Goal: Information Seeking & Learning: Learn about a topic

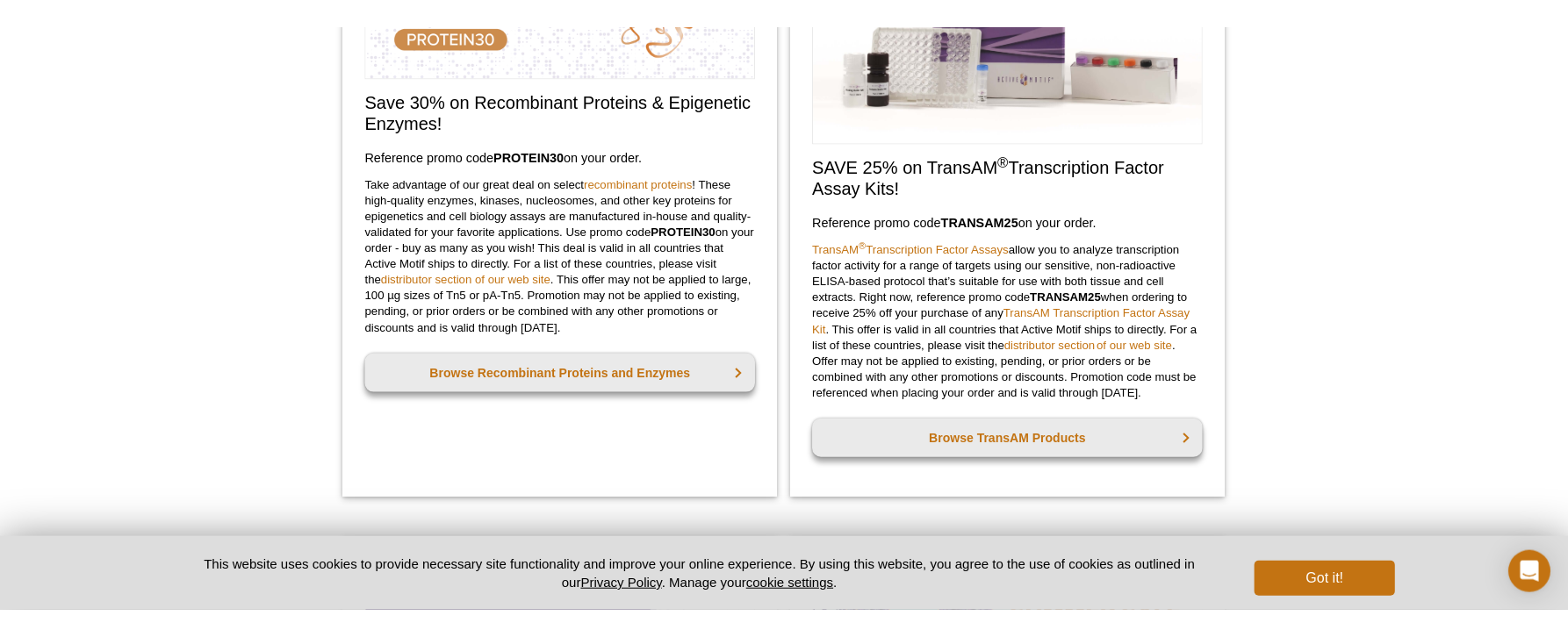
scroll to position [888, 0]
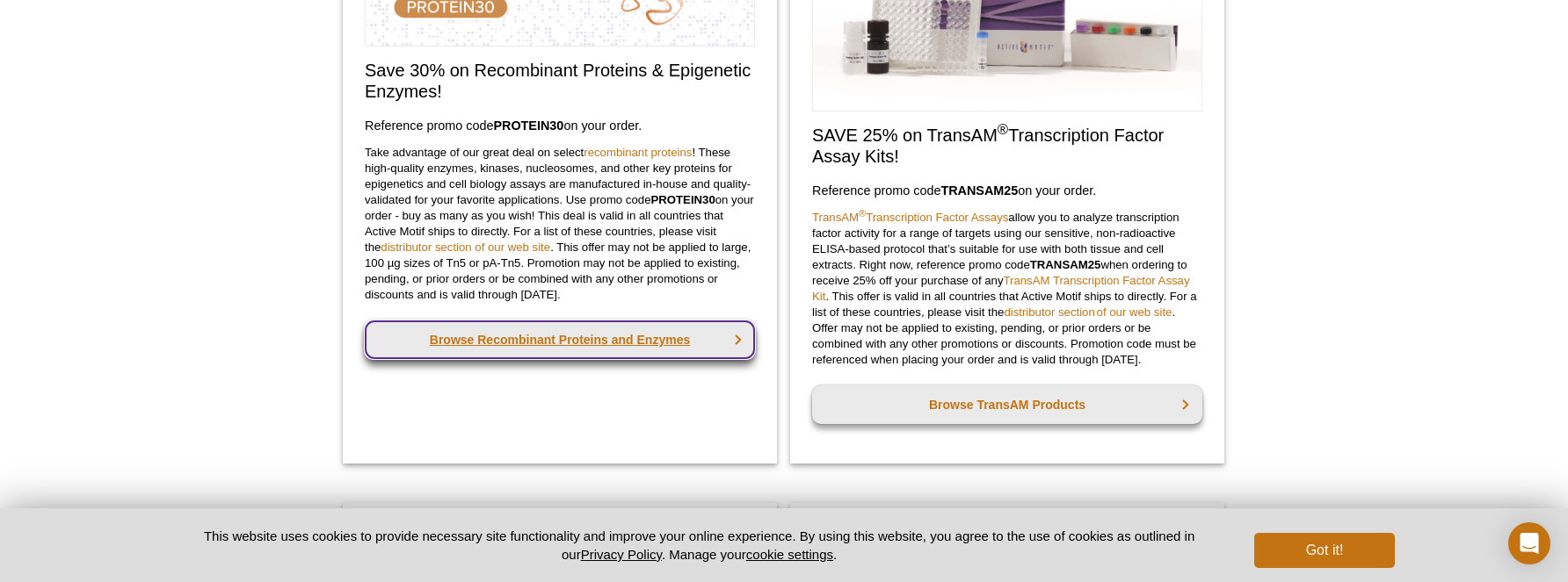
click at [588, 340] on link "Browse Recombinant Proteins and Enzymes" at bounding box center [559, 339] width 390 height 38
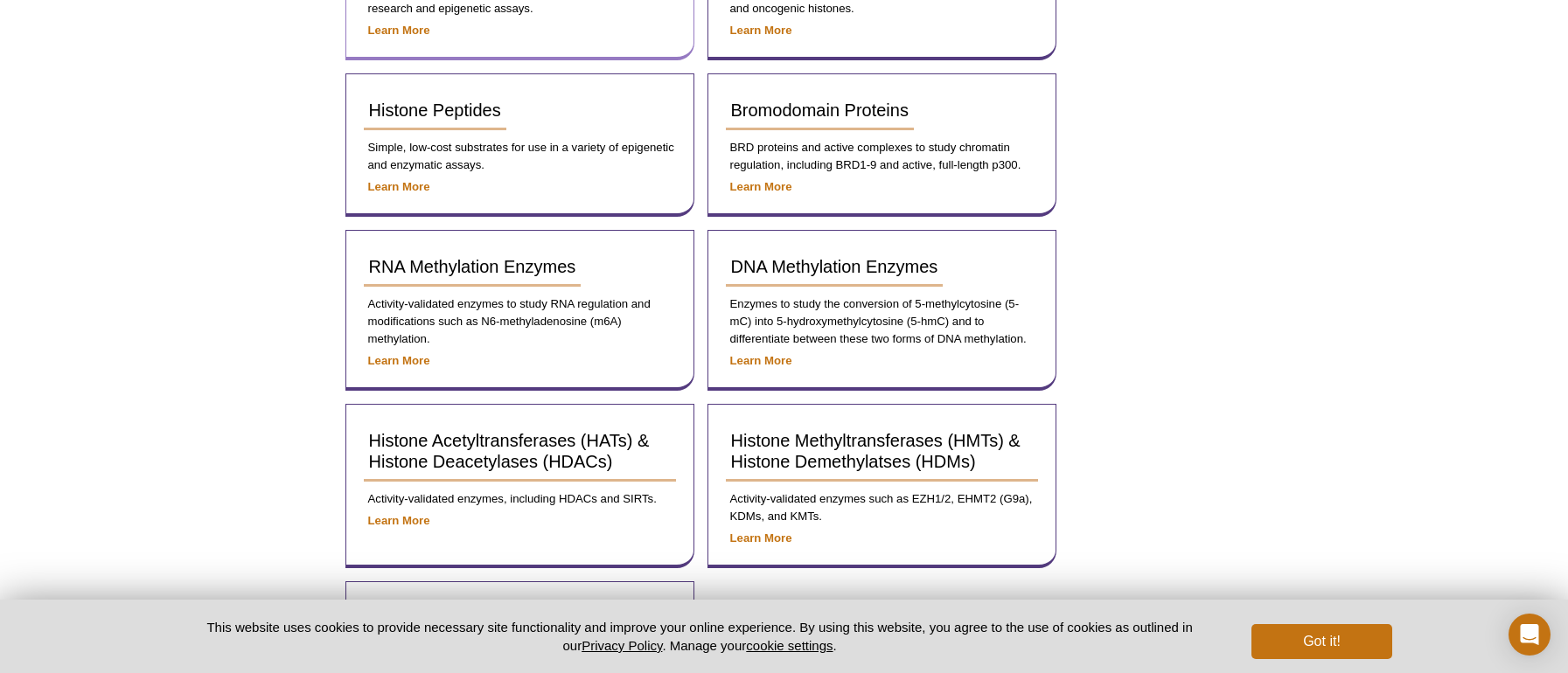
scroll to position [451, 0]
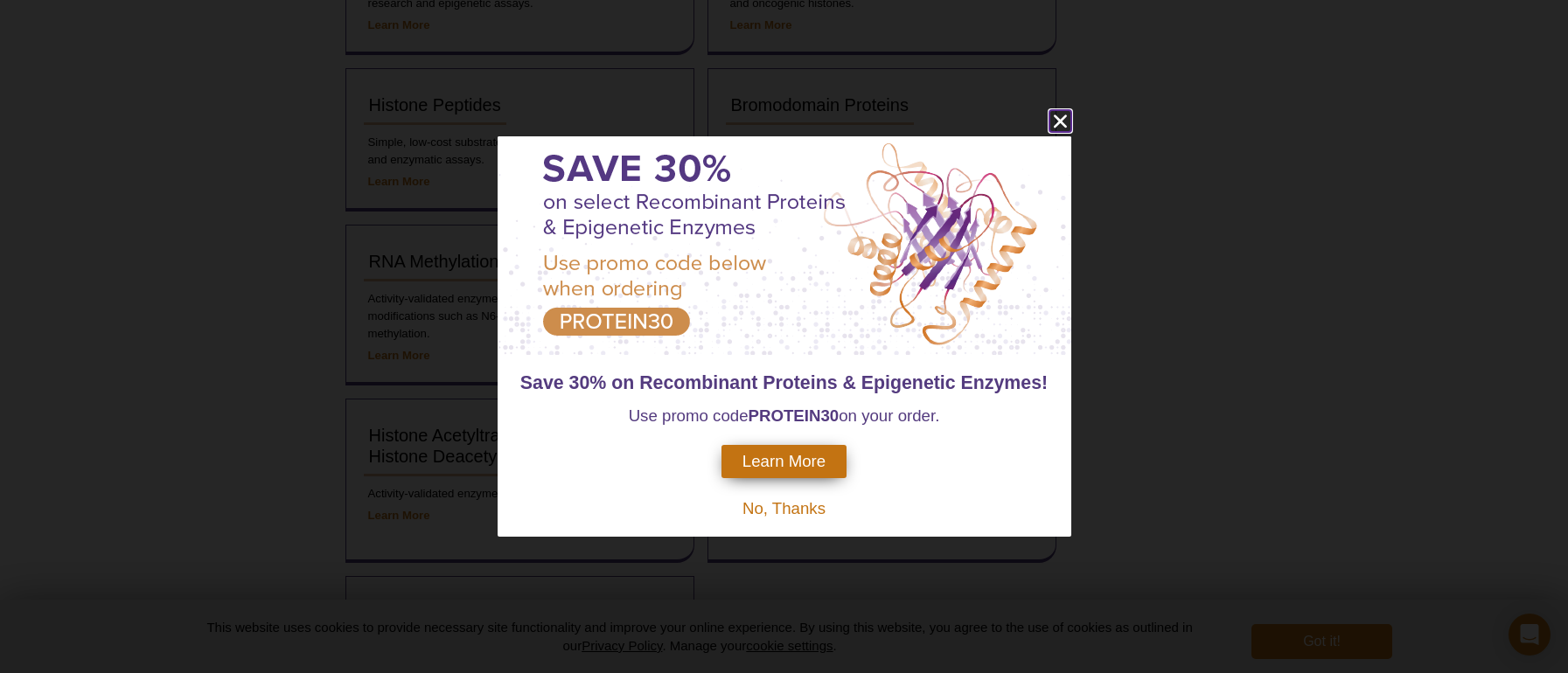
click at [1067, 119] on icon "close" at bounding box center [1060, 121] width 22 height 22
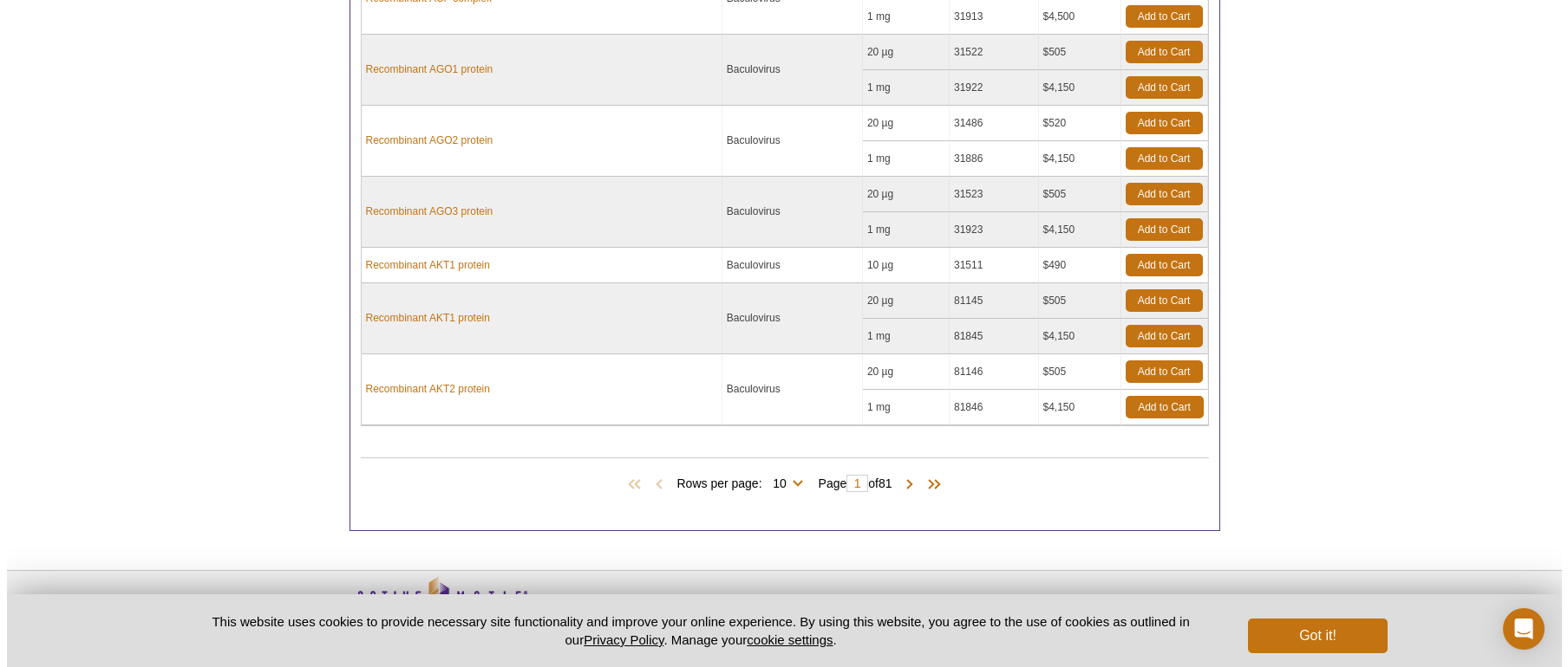
scroll to position [1658, 0]
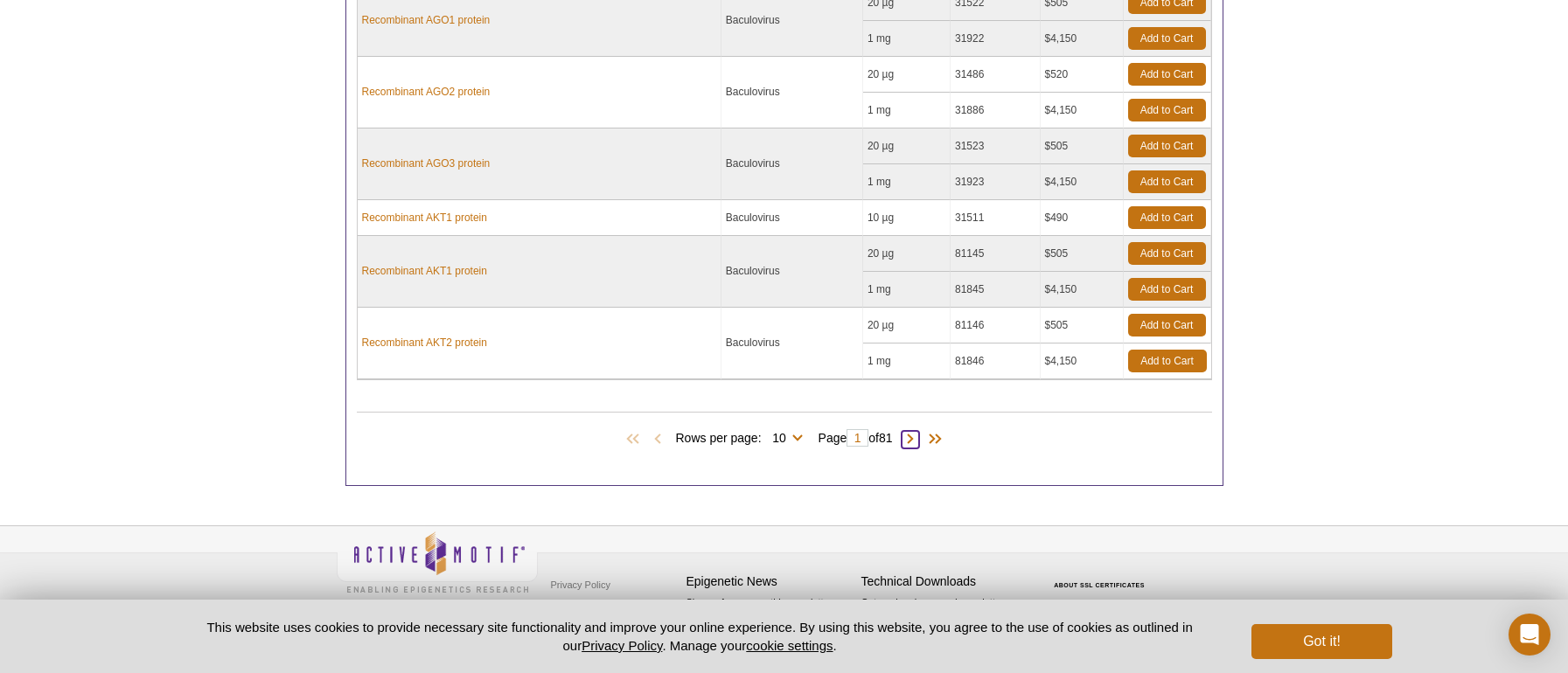
click at [919, 432] on span at bounding box center [910, 440] width 17 height 17
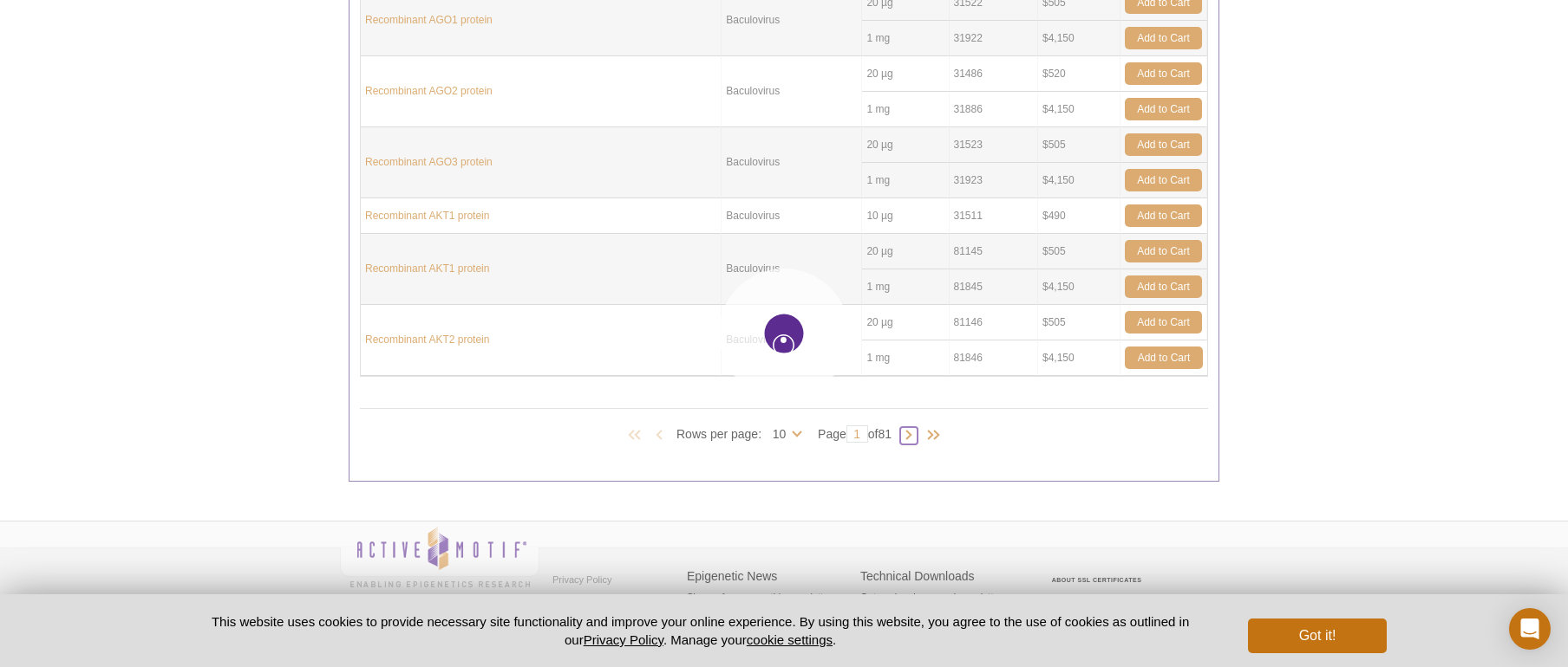
type input "2"
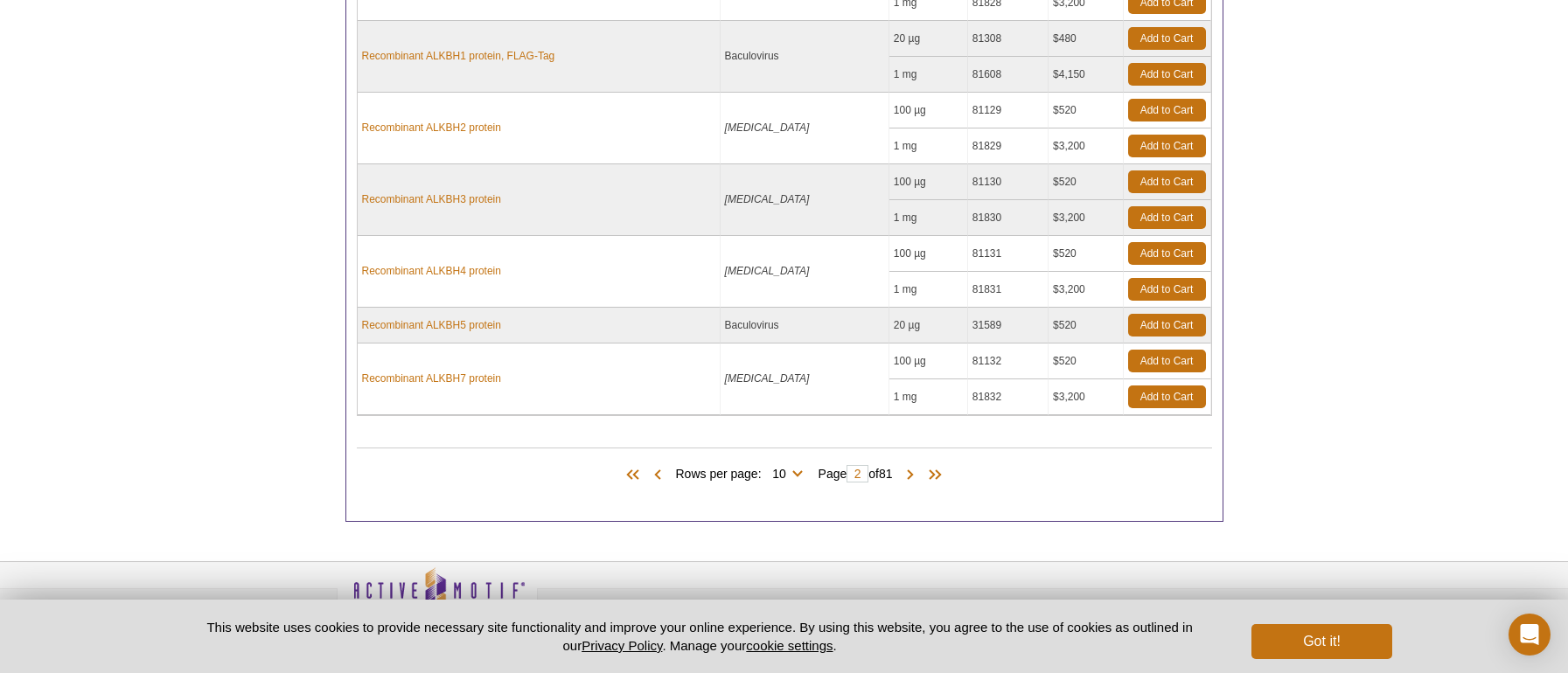
click at [902, 469] on span "Page 2 of 81" at bounding box center [856, 473] width 92 height 17
drag, startPoint x: 859, startPoint y: 468, endPoint x: 843, endPoint y: 470, distance: 16.1
click at [843, 470] on span "Page 2 of 81" at bounding box center [856, 473] width 92 height 17
type input "35"
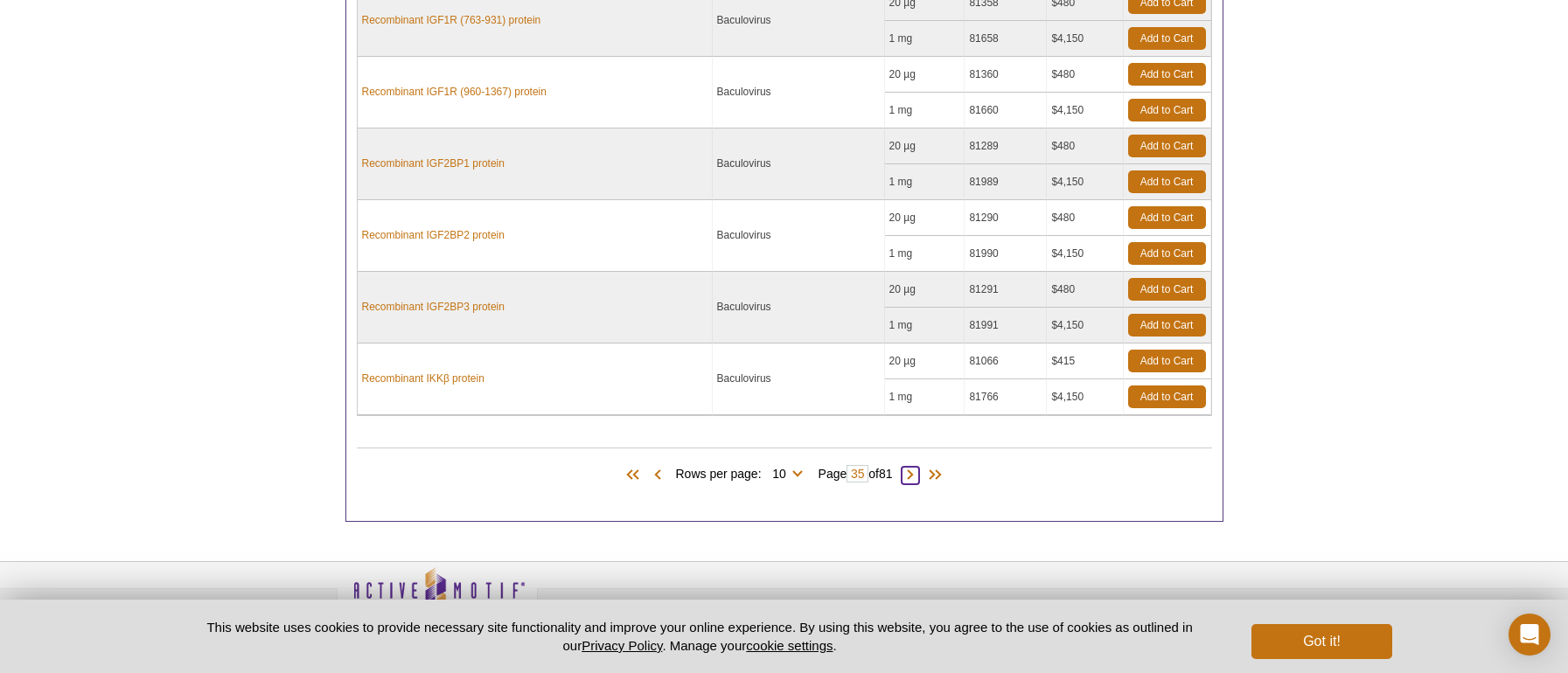
click at [915, 471] on span at bounding box center [910, 475] width 17 height 17
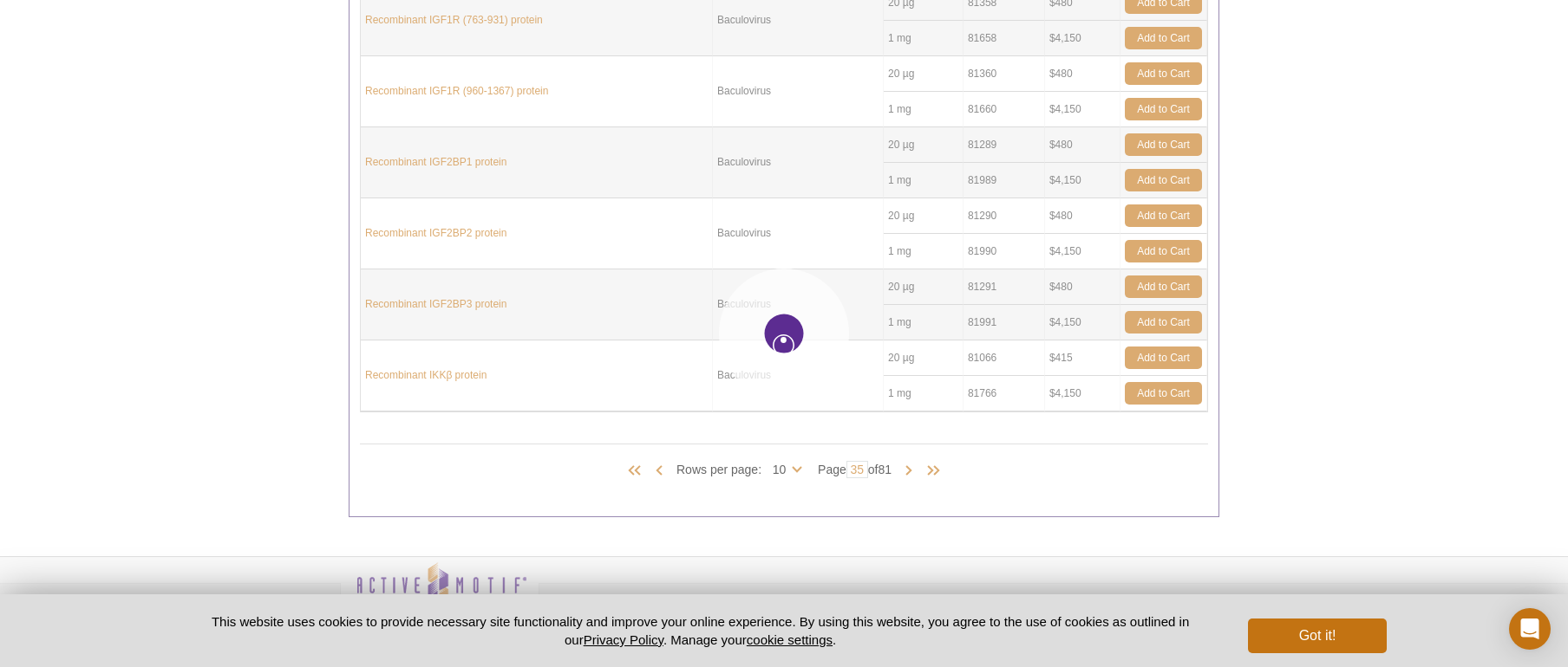
click at [855, 461] on div at bounding box center [784, 333] width 1568 height 667
type input "36"
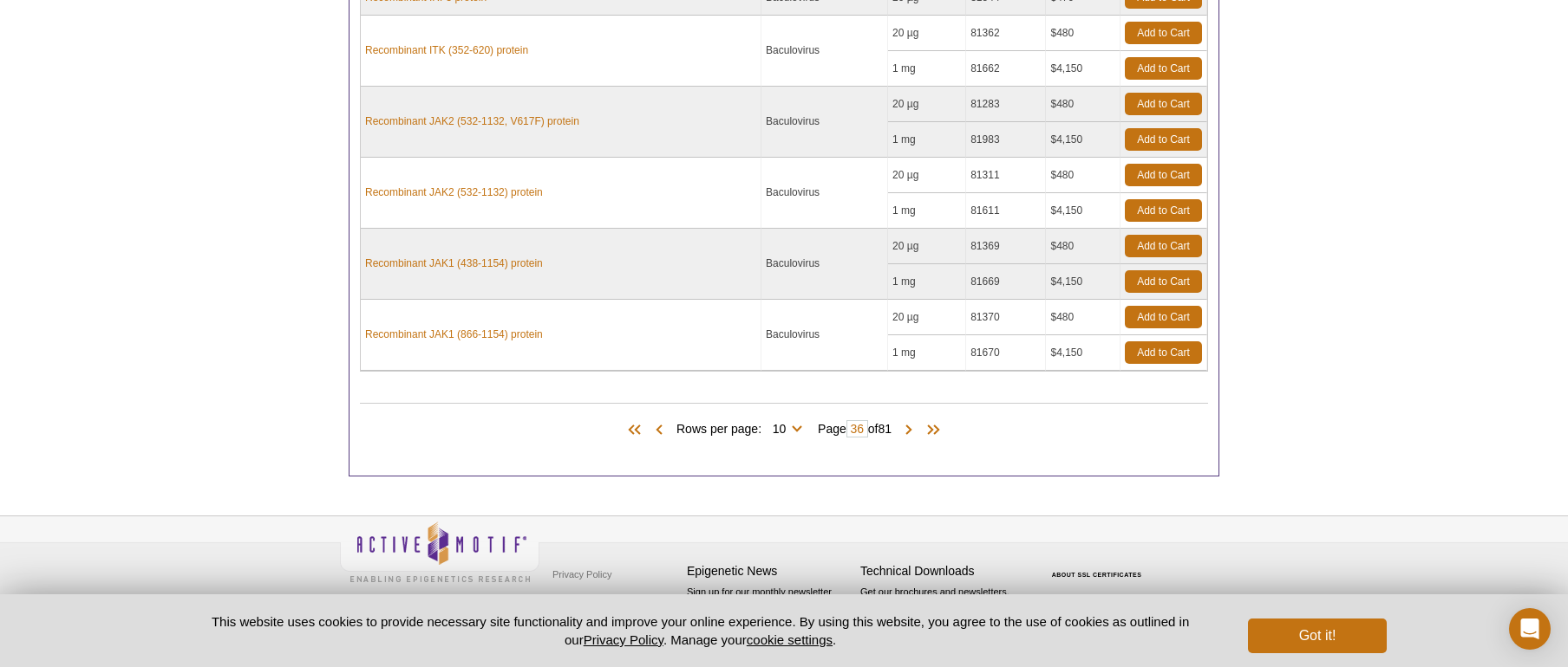
scroll to position [1651, 0]
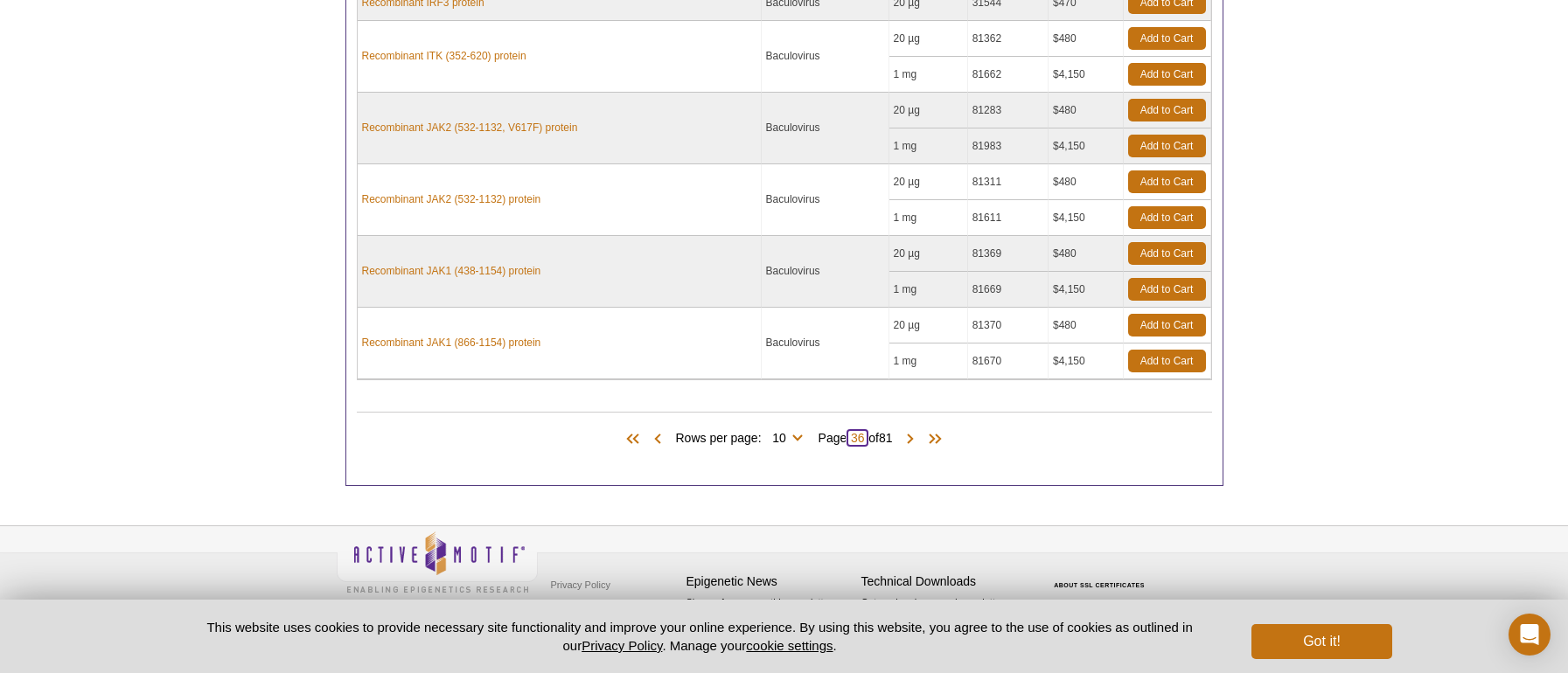
click at [858, 437] on input "36" at bounding box center [858, 438] width 22 height 17
drag, startPoint x: 863, startPoint y: 435, endPoint x: 849, endPoint y: 436, distance: 14.0
click at [849, 436] on input "36" at bounding box center [858, 438] width 22 height 17
type input "40"
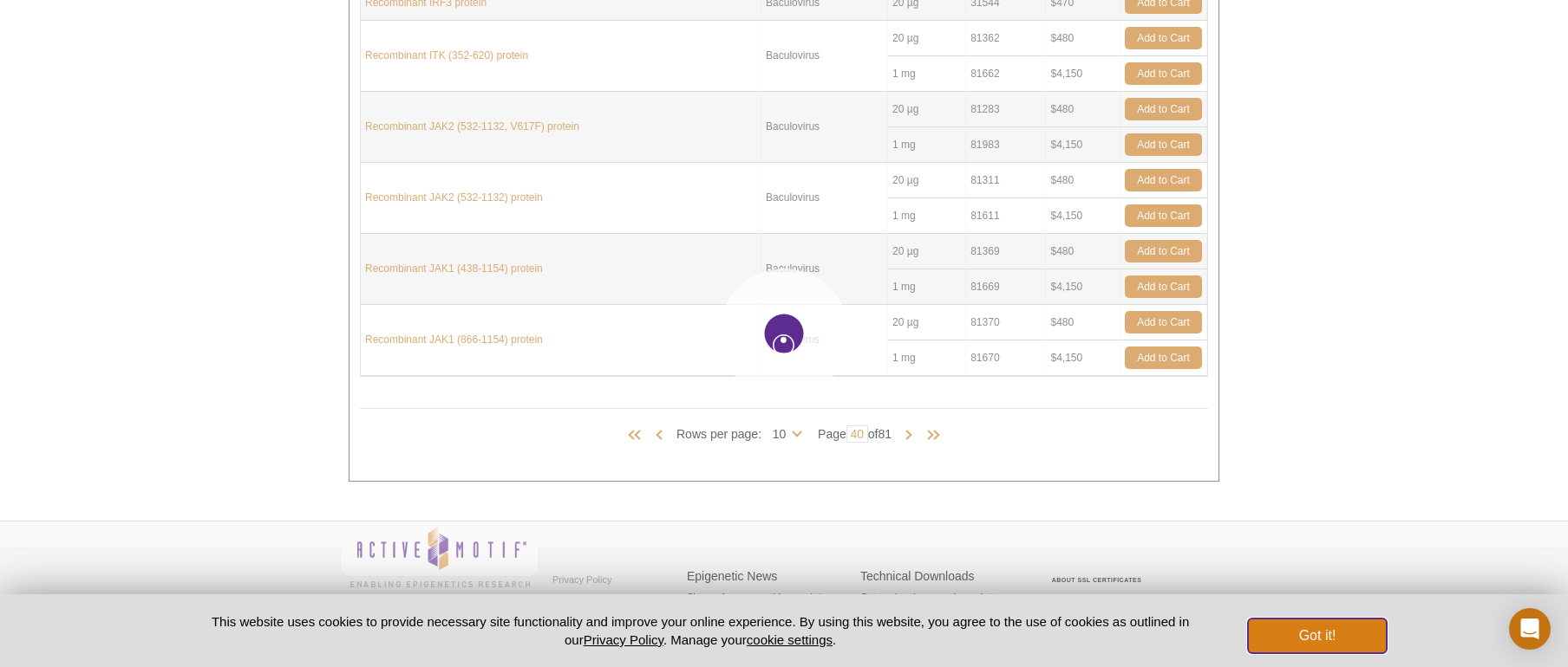
click at [1312, 625] on button "Got it!" at bounding box center [1318, 635] width 139 height 35
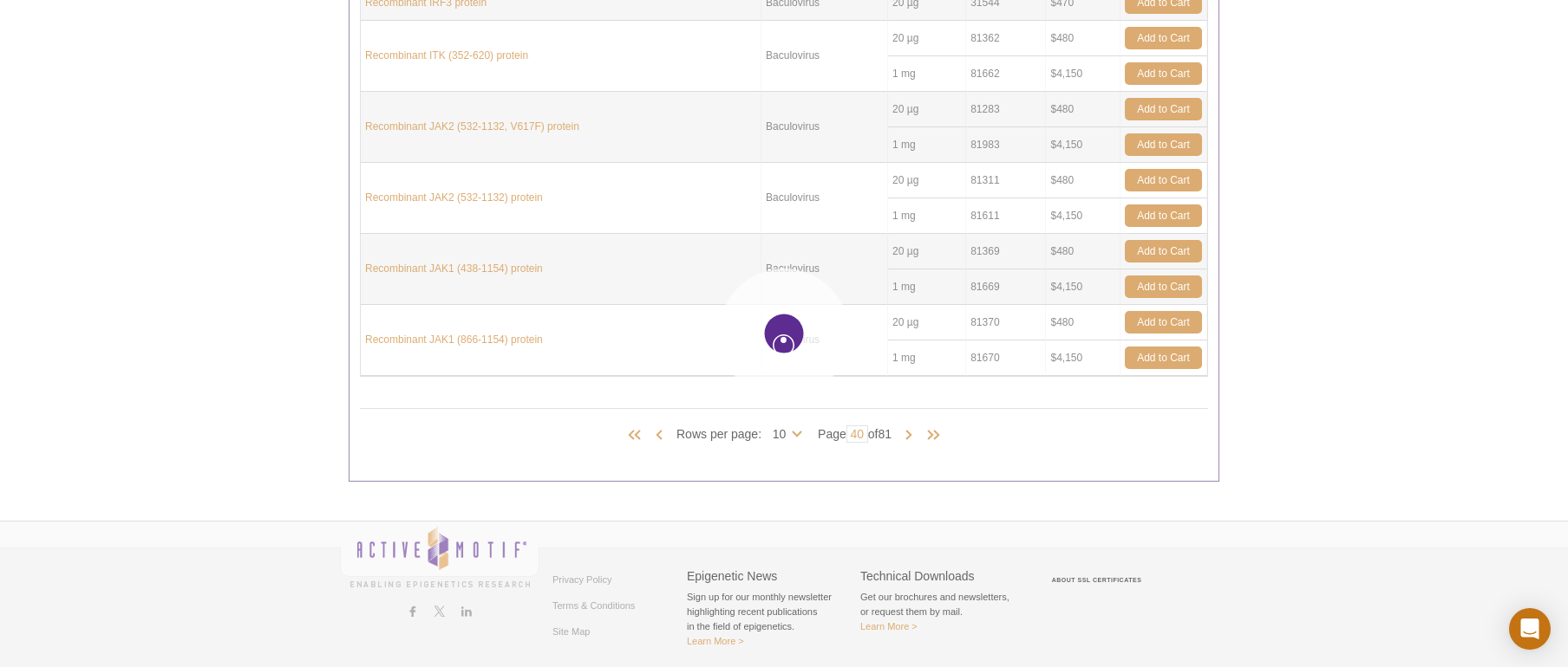
type input "40"
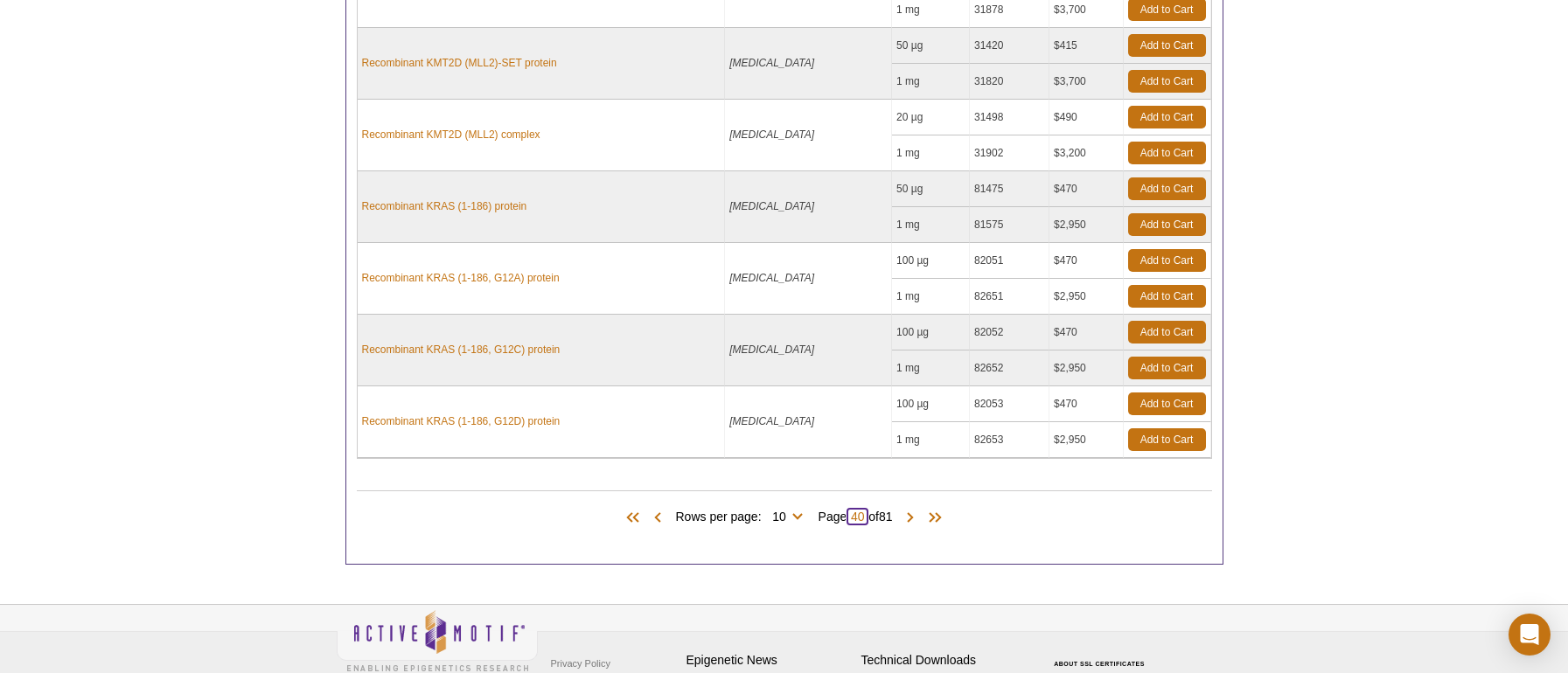
drag, startPoint x: 863, startPoint y: 514, endPoint x: 846, endPoint y: 516, distance: 17.1
click at [847, 516] on input "40" at bounding box center [858, 516] width 22 height 17
type input "50"
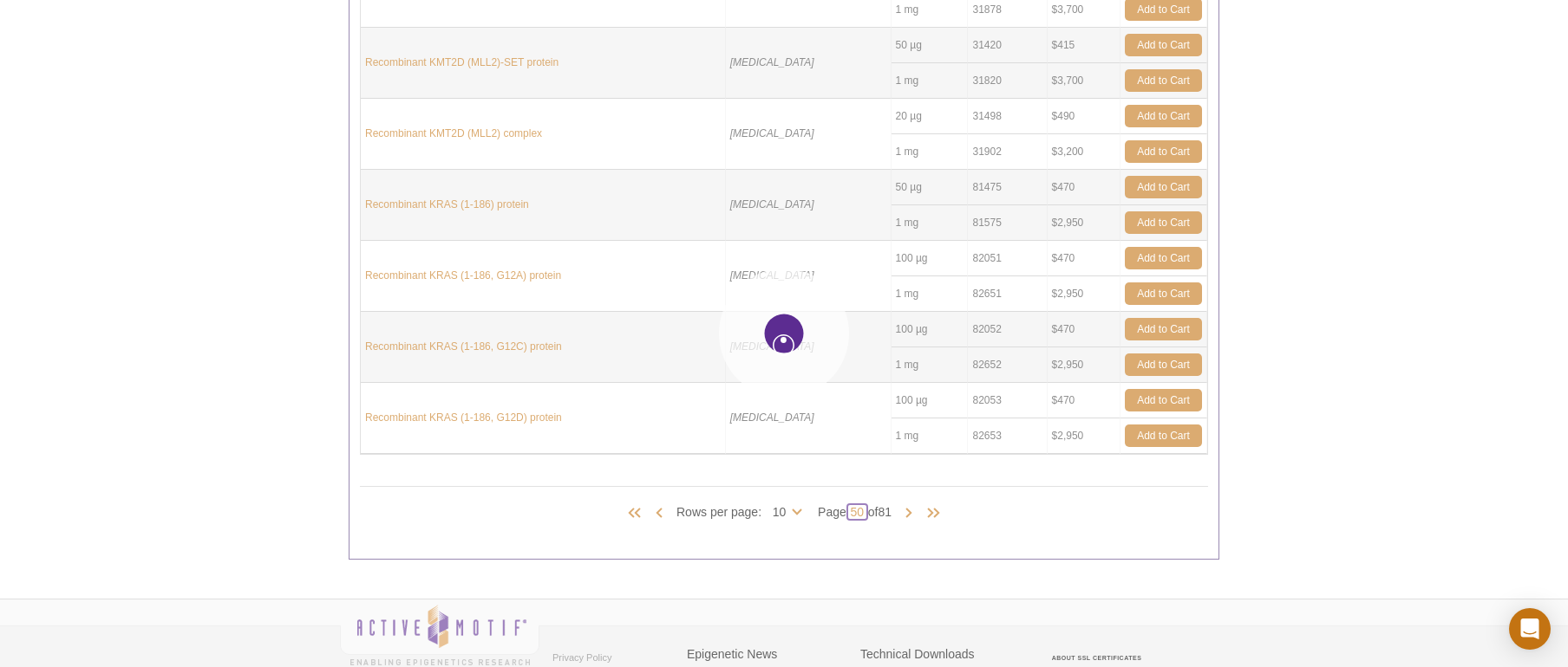
type input "50"
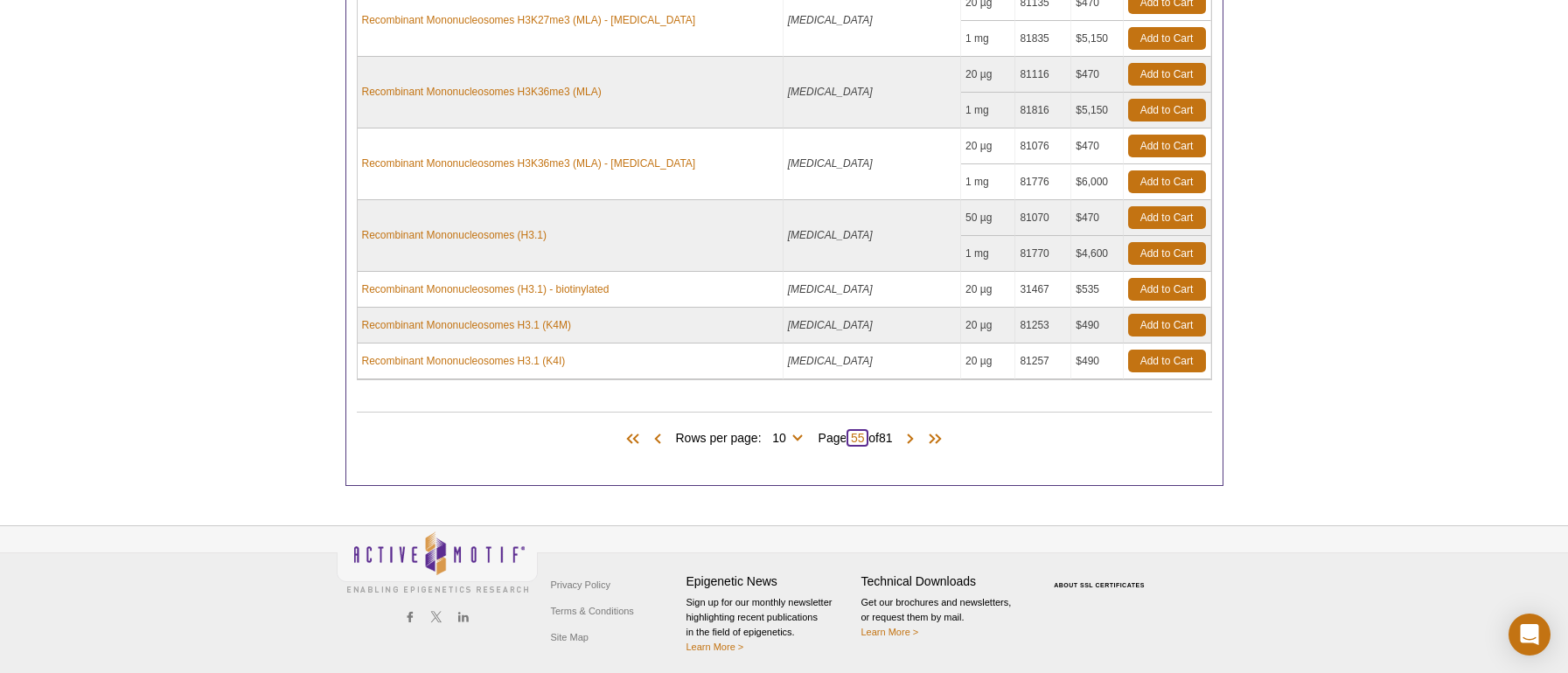
type input "55"
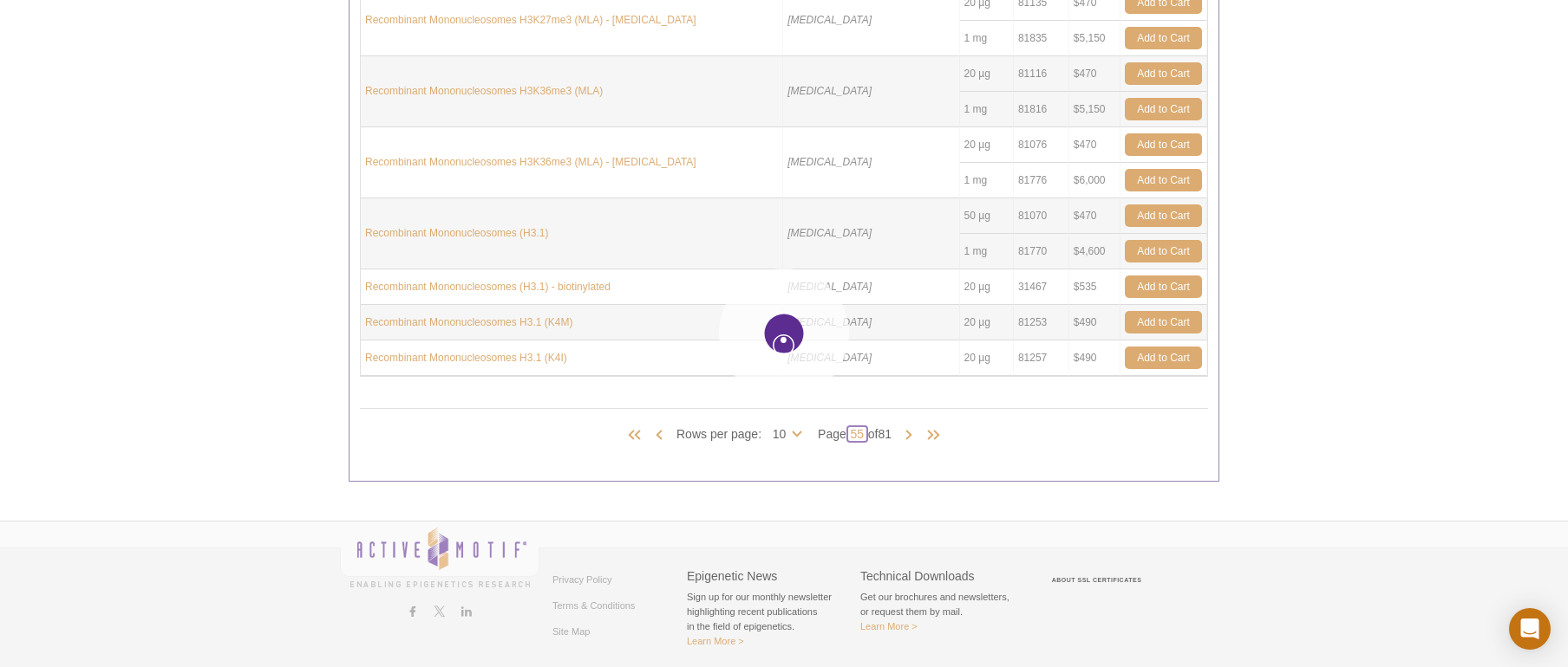
type input "55"
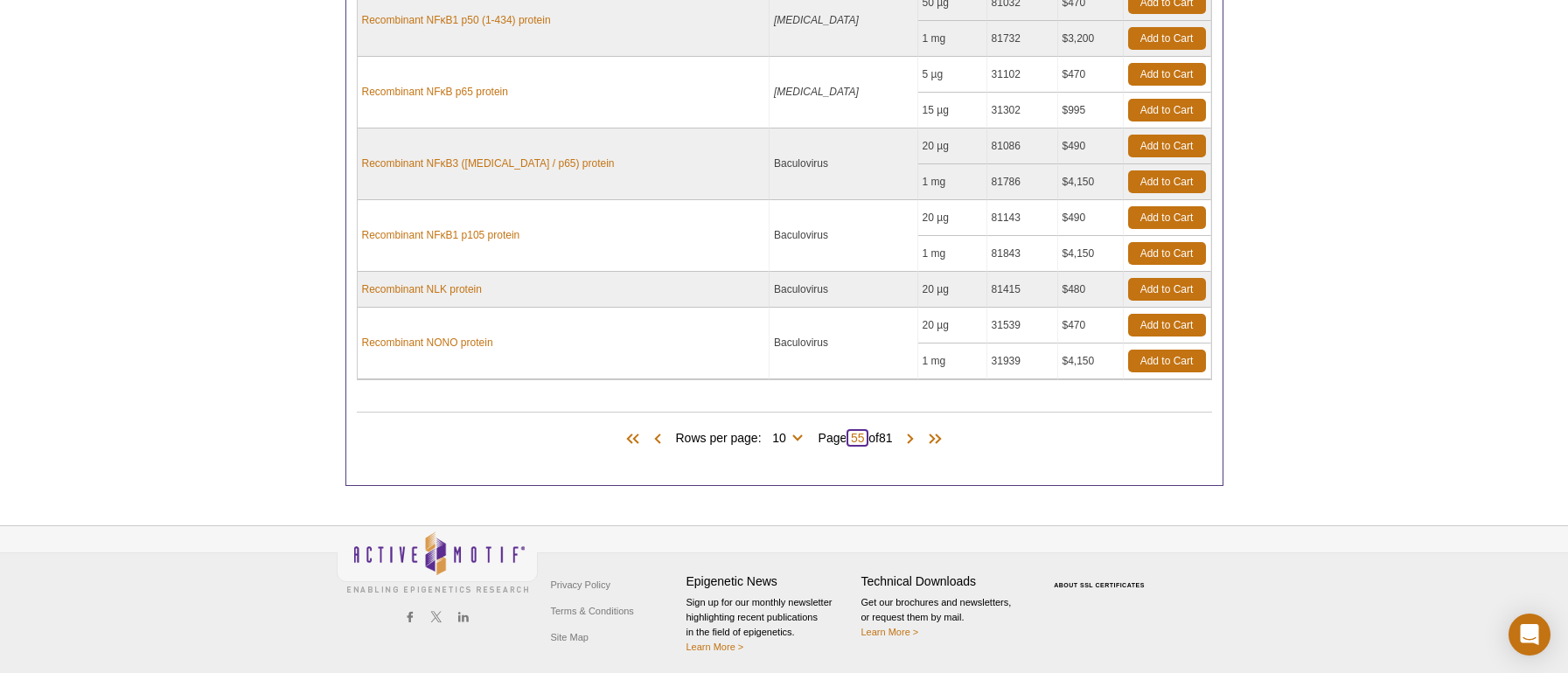
type input "5"
type input "60"
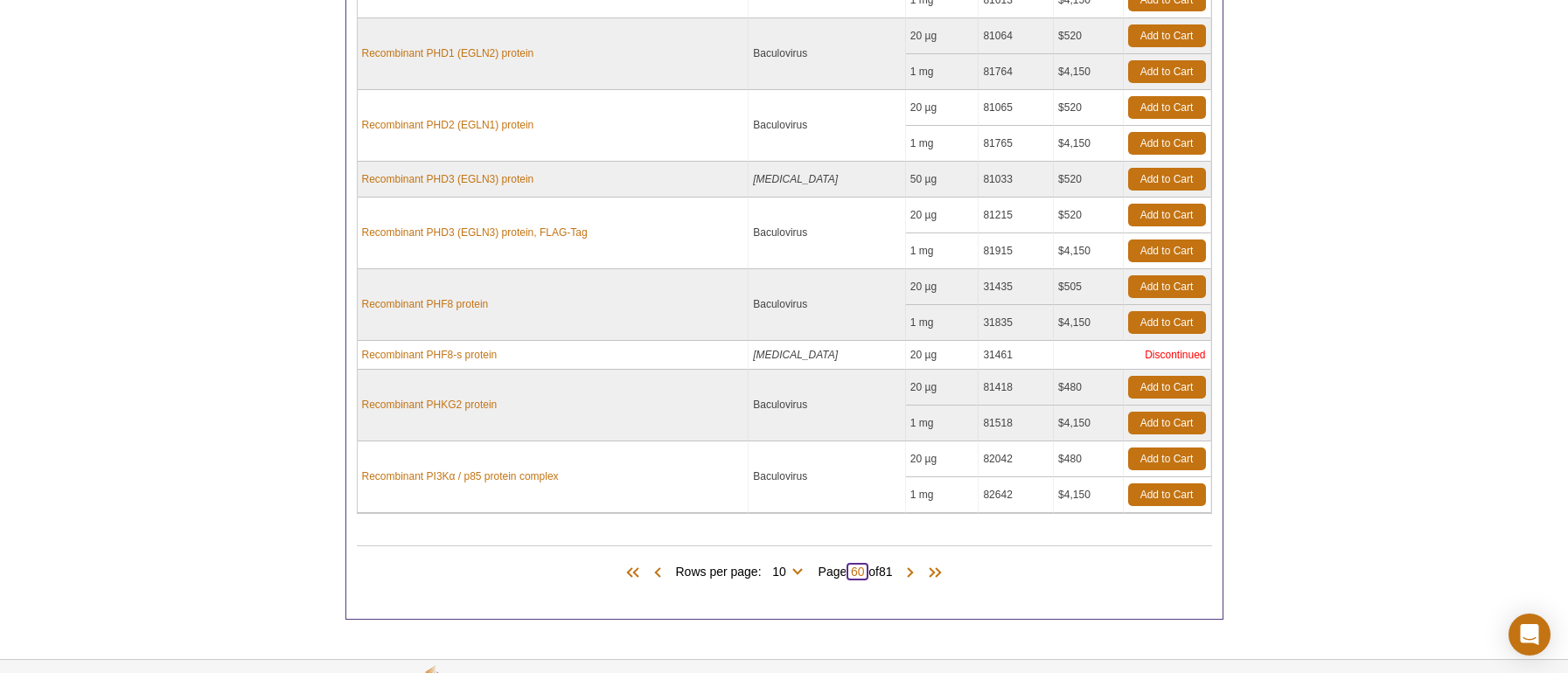
scroll to position [1559, 0]
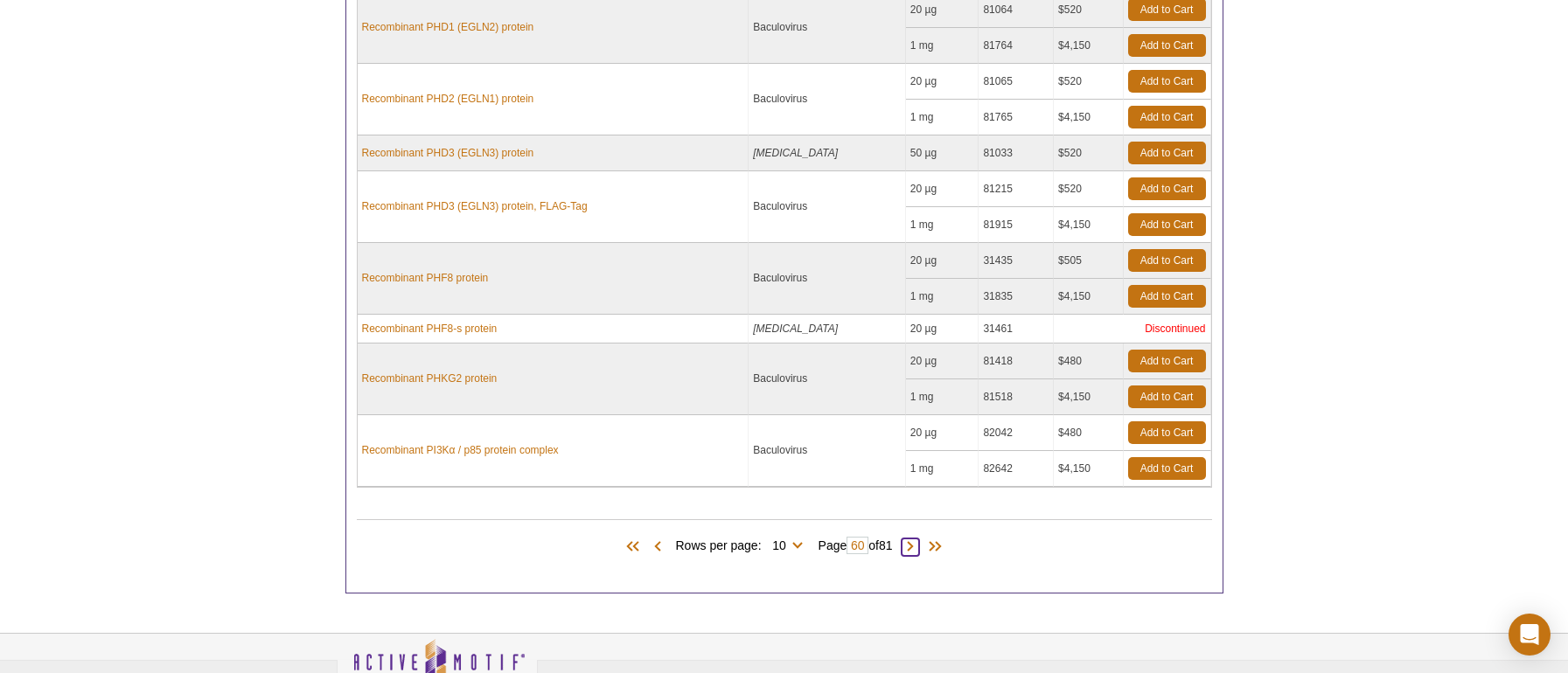
click at [912, 541] on span at bounding box center [910, 547] width 17 height 17
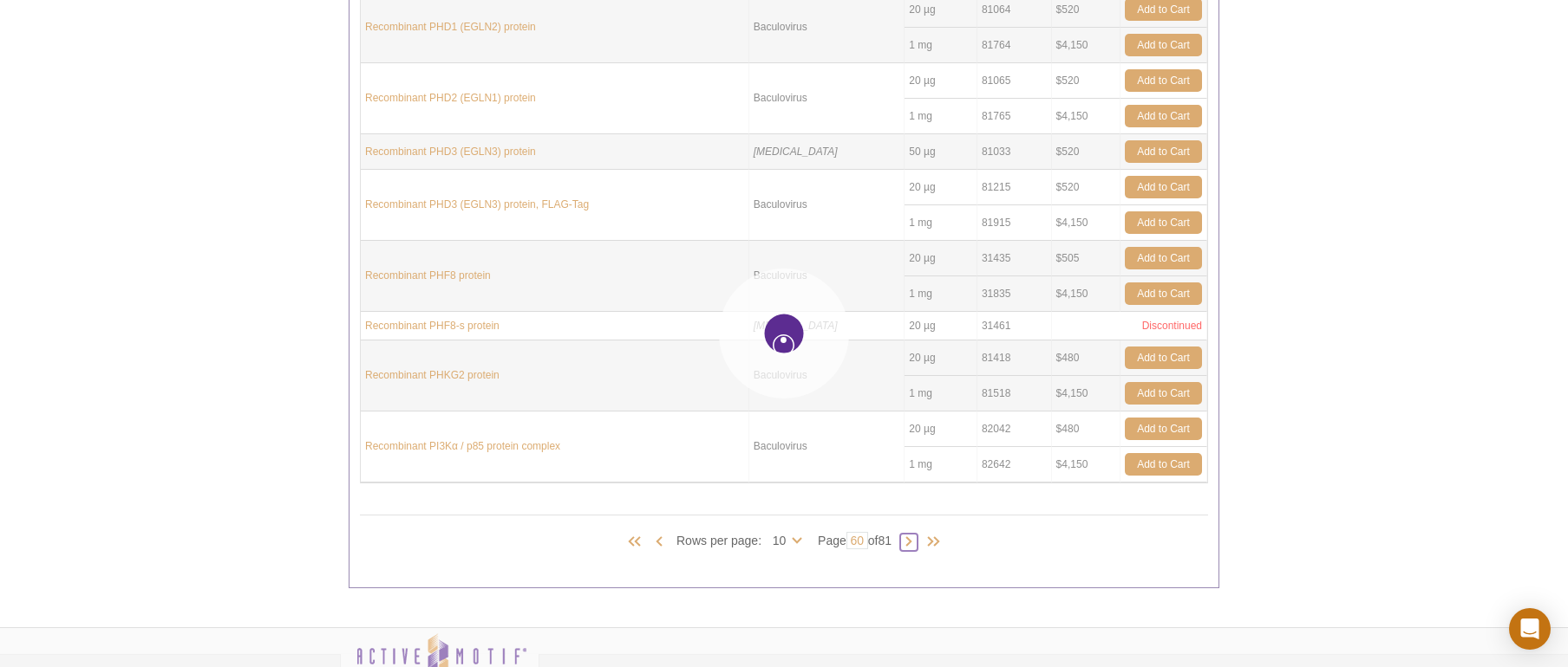
type input "61"
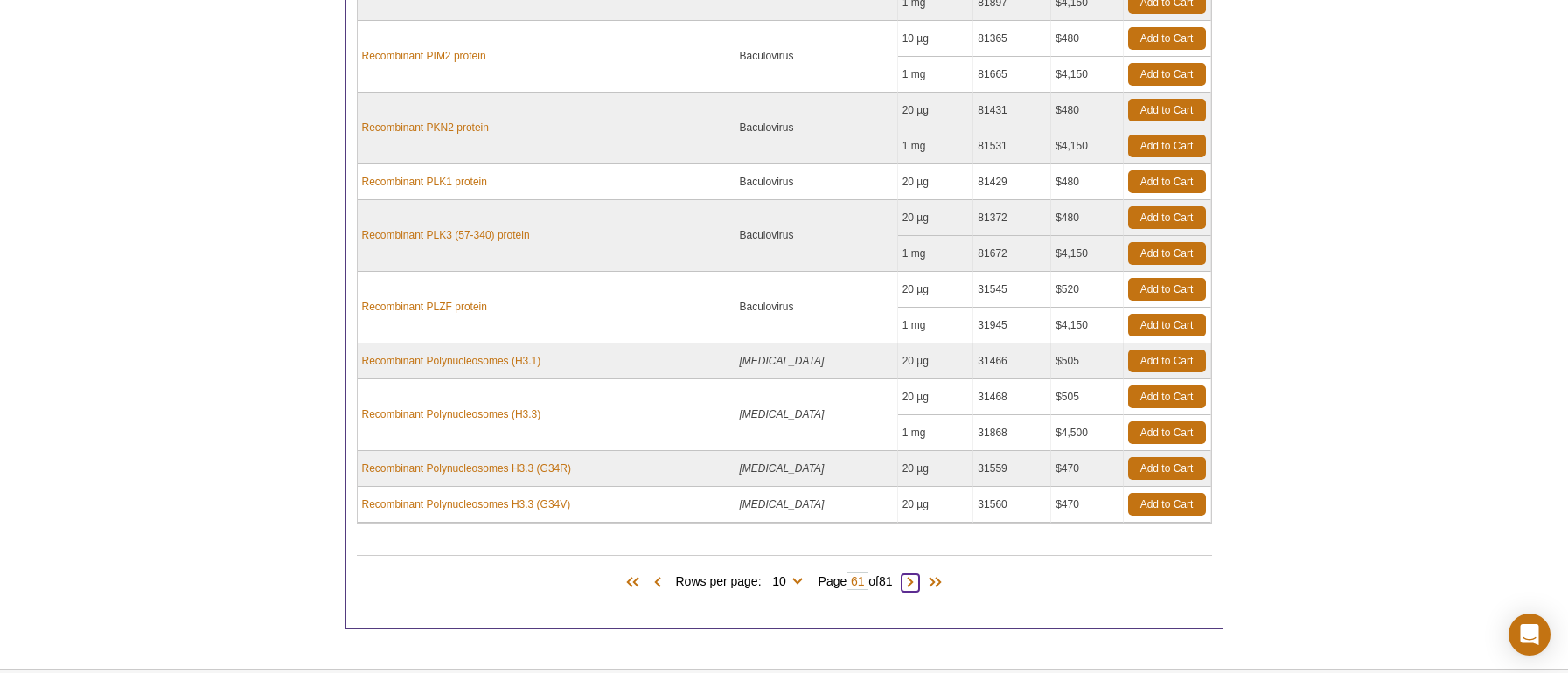
scroll to position [1433, 0]
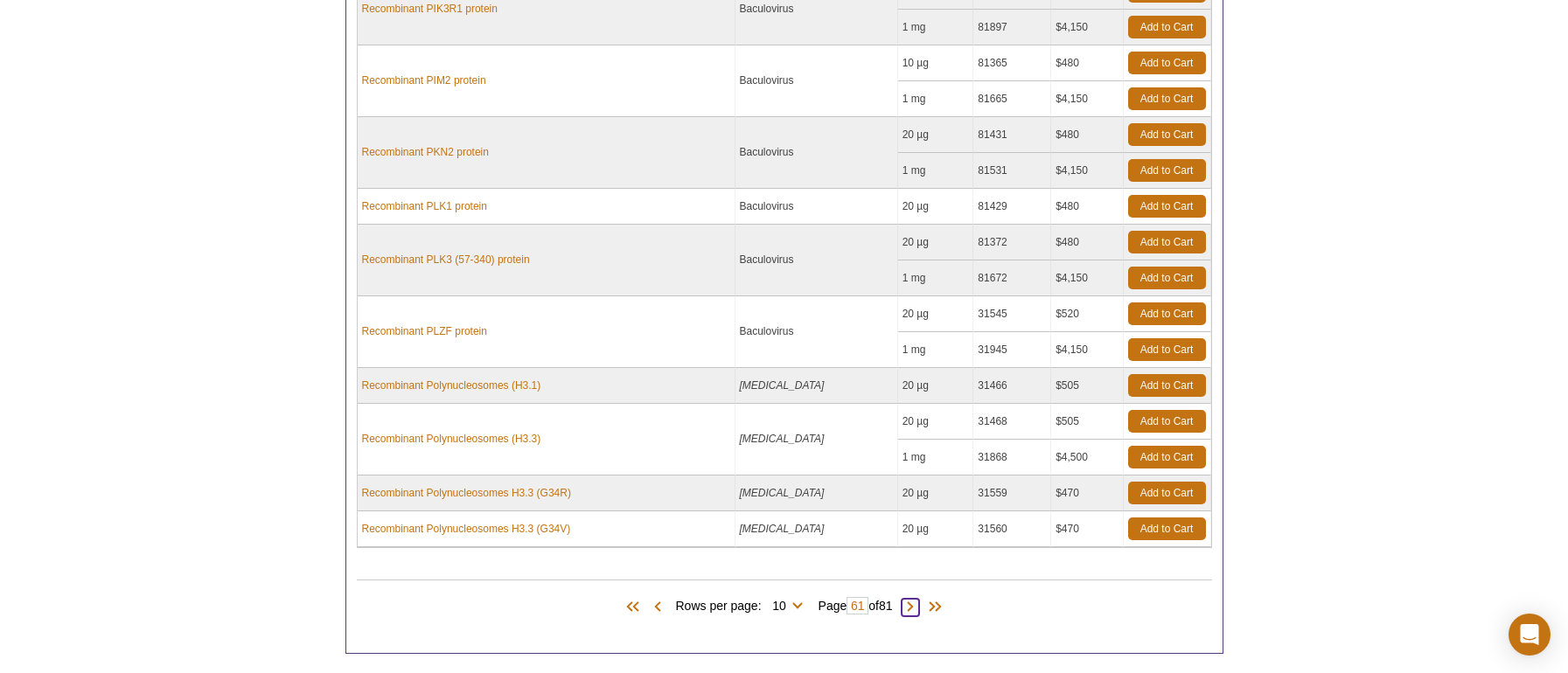
click at [914, 603] on span at bounding box center [910, 608] width 17 height 17
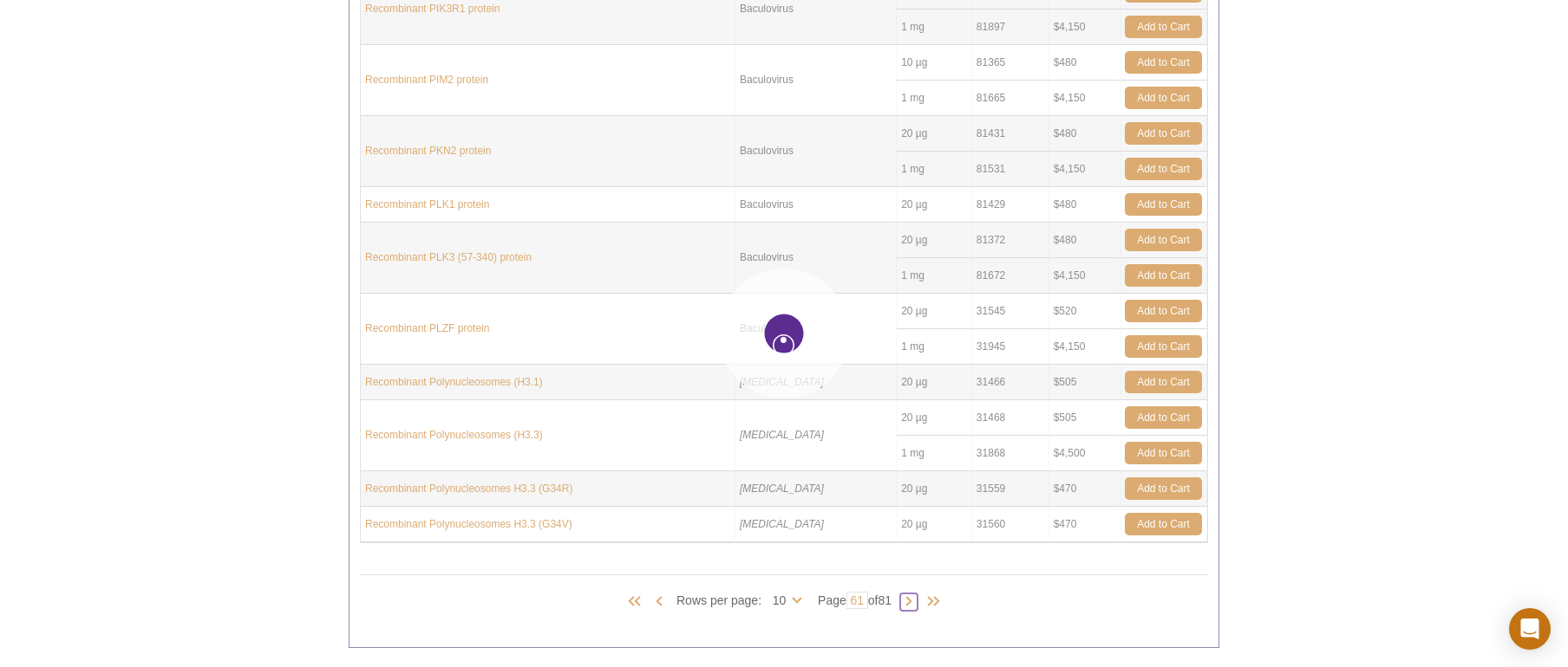
type input "62"
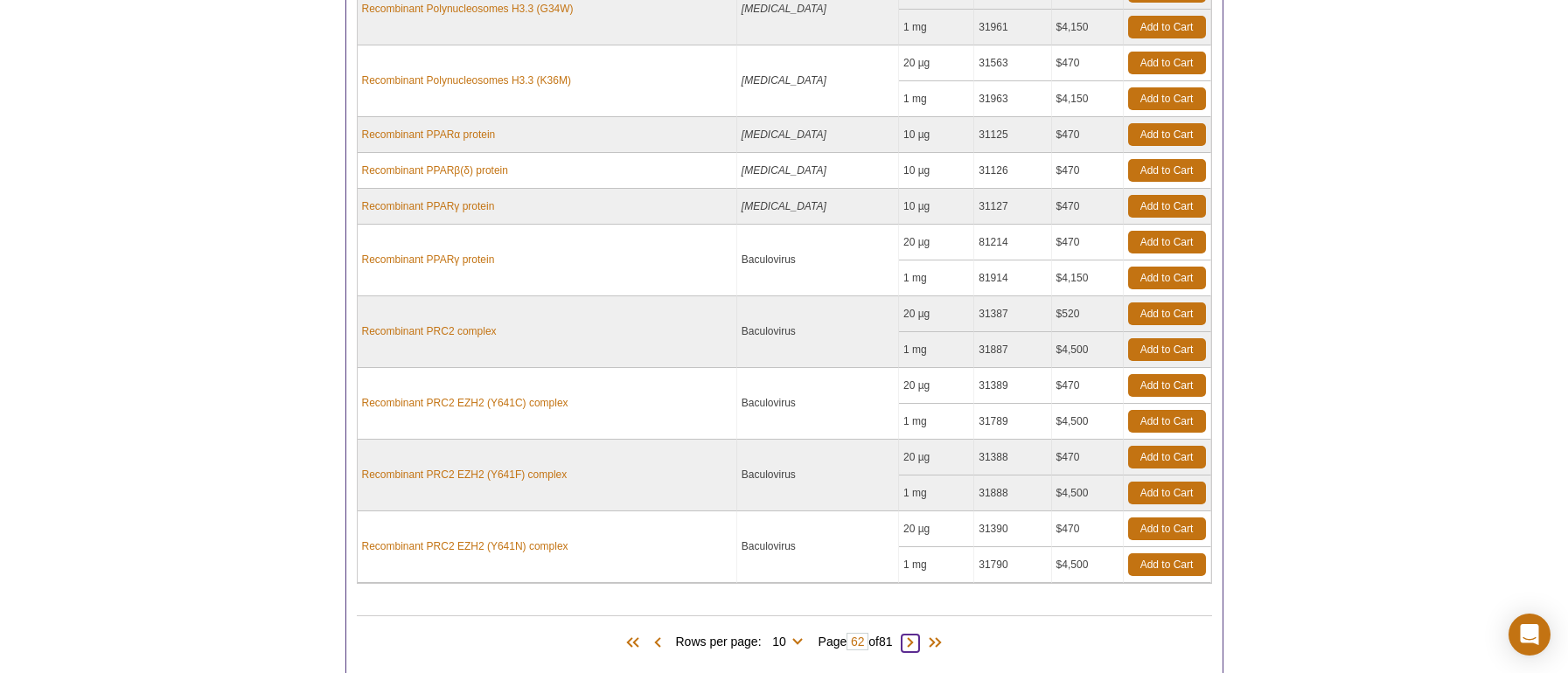
click at [915, 635] on span at bounding box center [910, 643] width 17 height 17
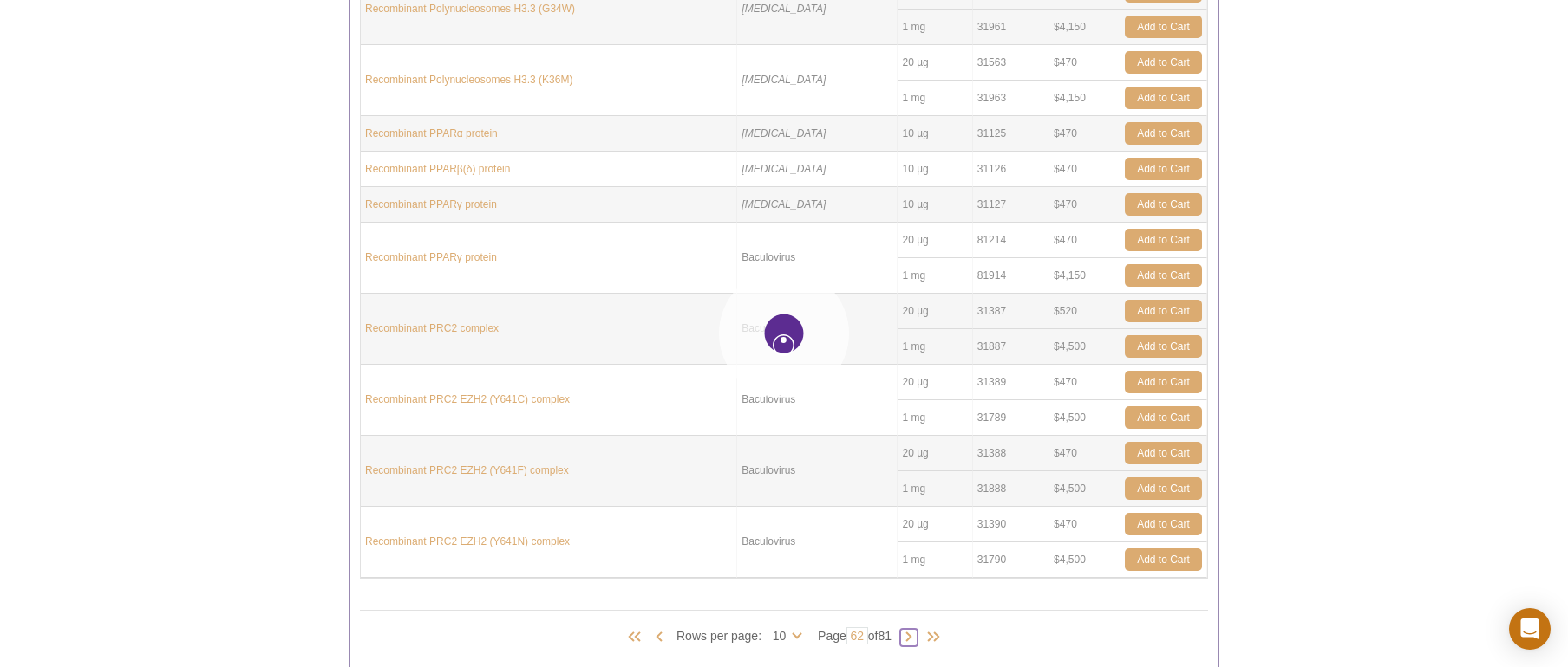
type input "63"
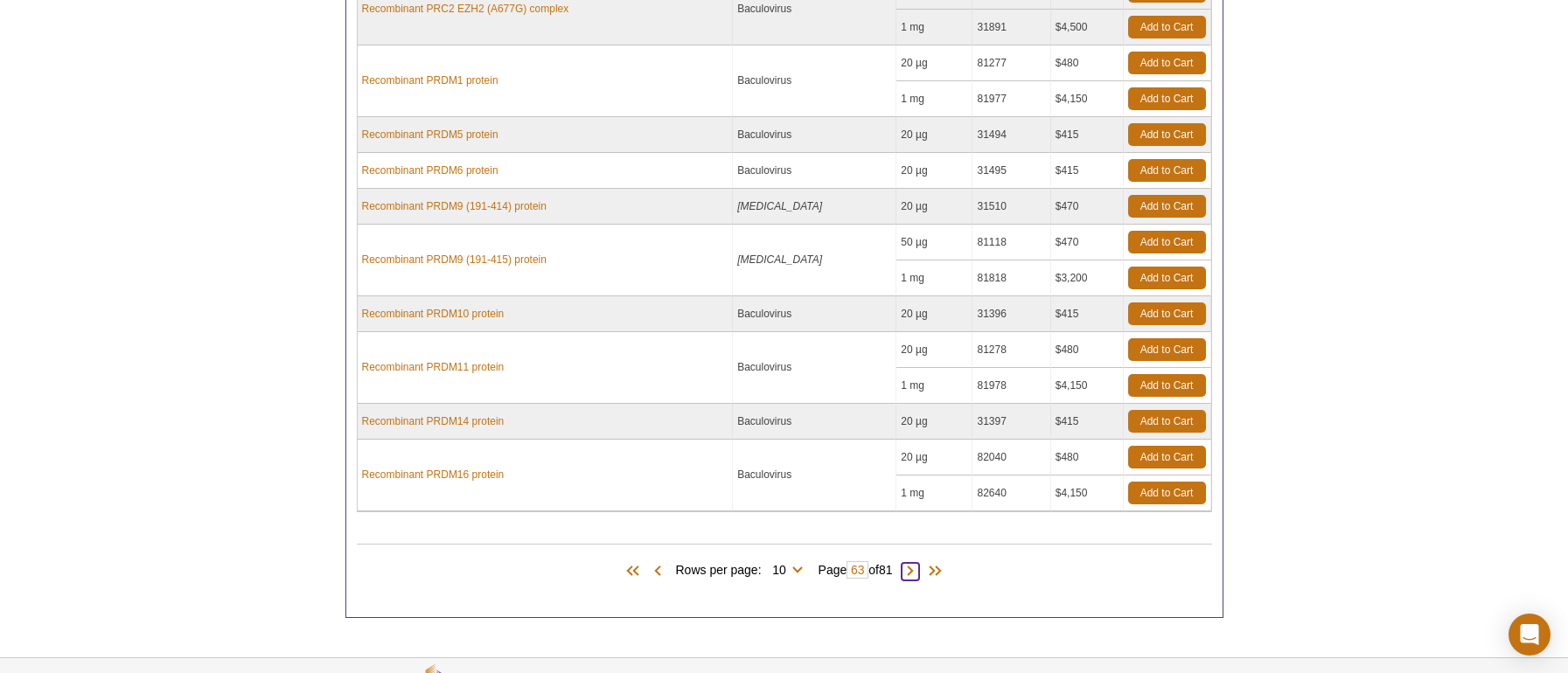
click at [916, 565] on span at bounding box center [910, 571] width 17 height 17
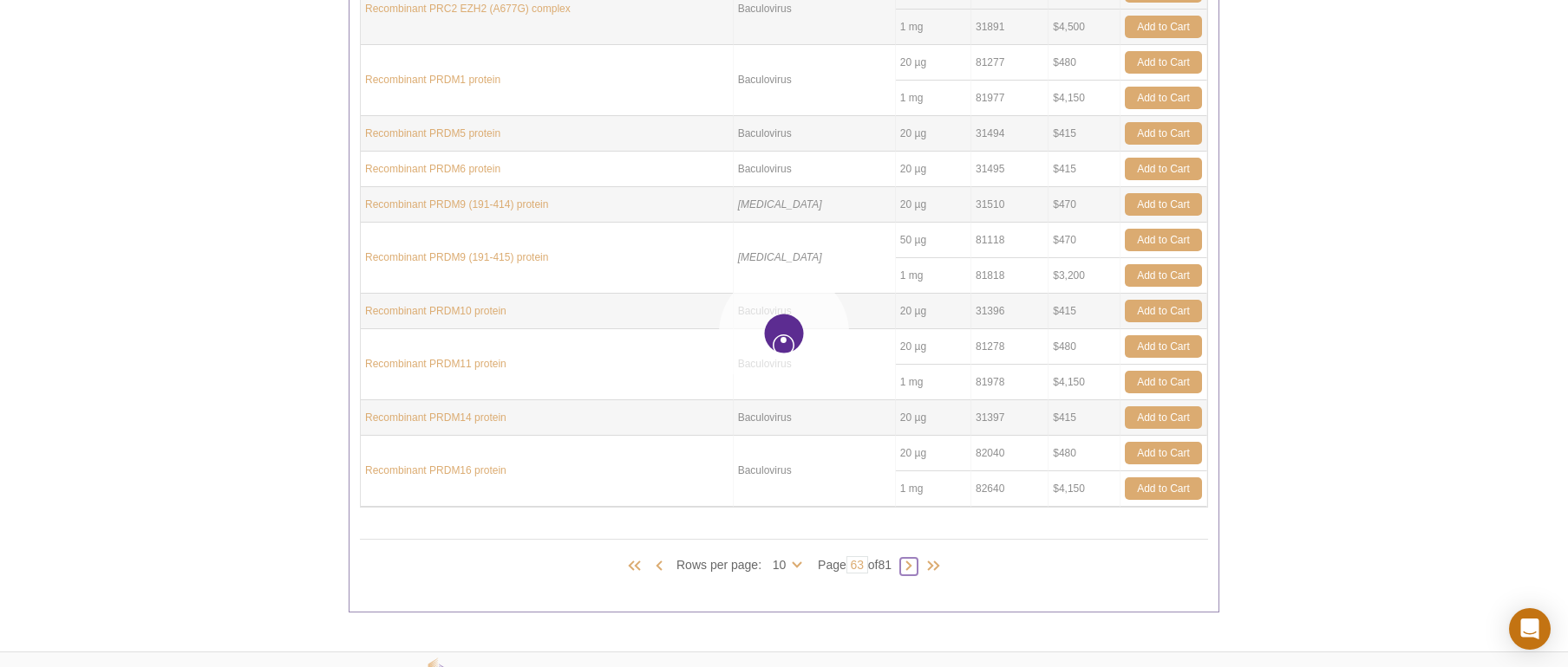
type input "64"
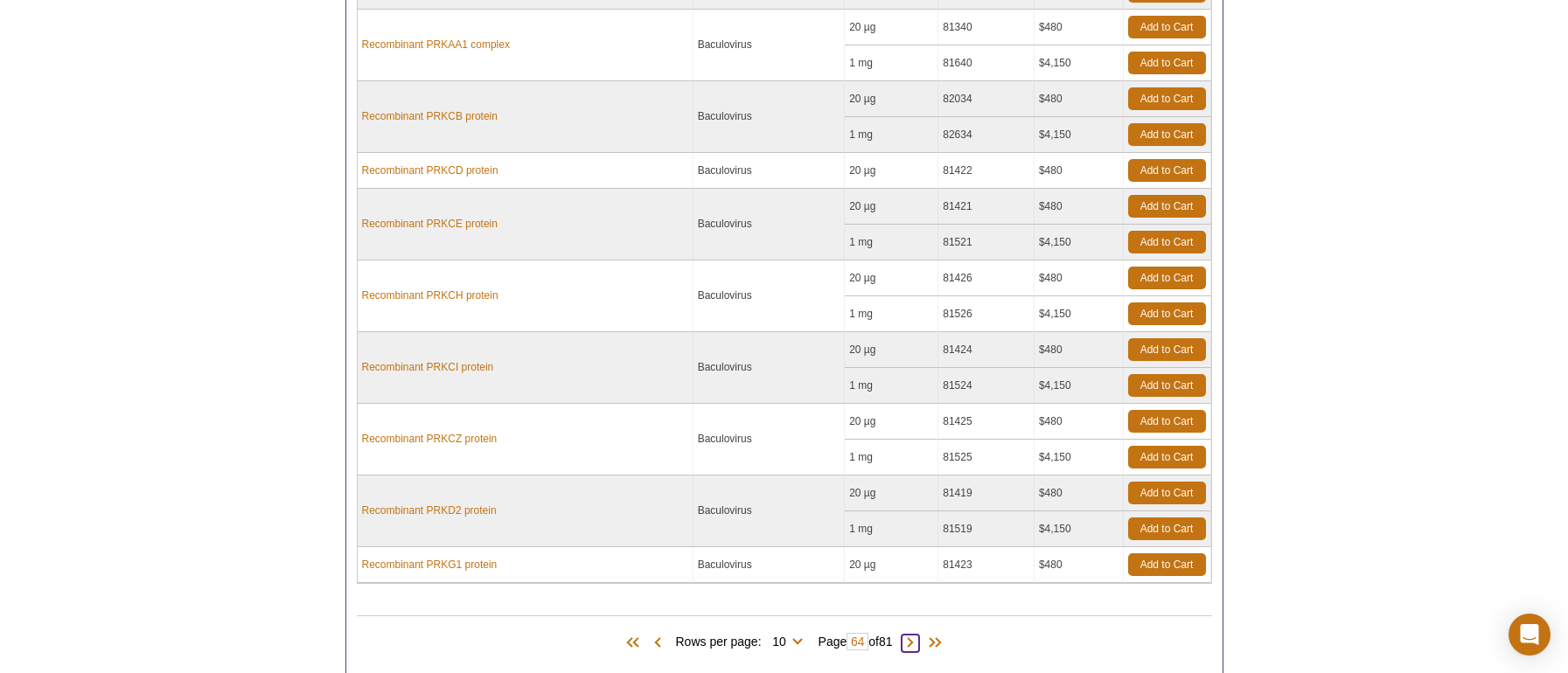
click at [918, 640] on span at bounding box center [910, 643] width 17 height 17
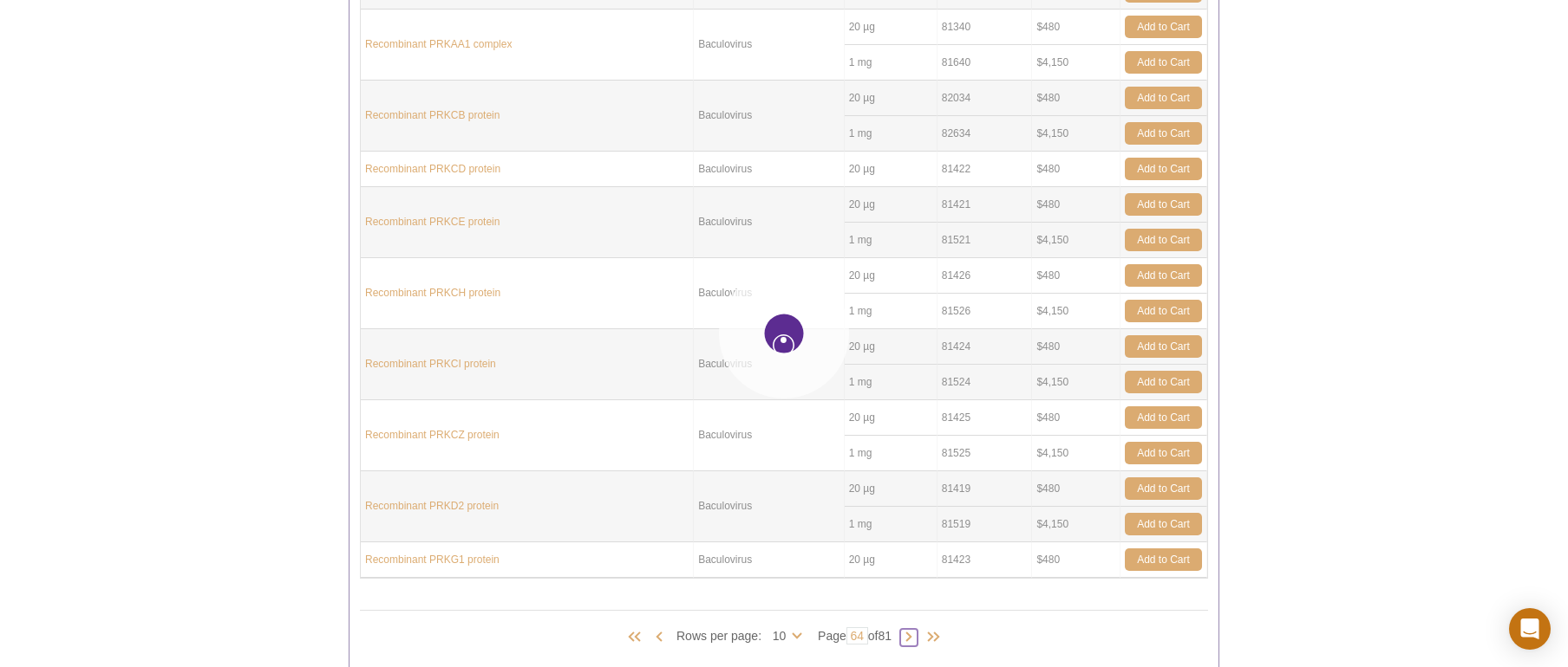
type input "65"
